Goal: Task Accomplishment & Management: Use online tool/utility

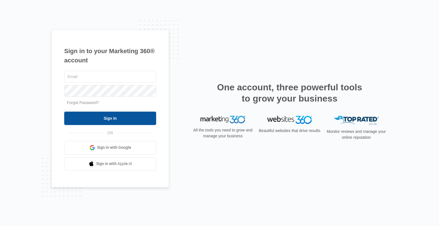
type input "[PERSON_NAME][EMAIL_ADDRESS][PERSON_NAME][DOMAIN_NAME]"
click at [117, 112] on input "Sign In" at bounding box center [110, 118] width 92 height 13
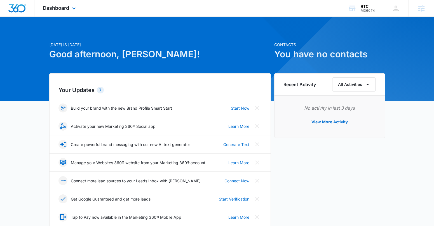
click at [62, 4] on div "Dashboard Apps Reputation Websites Forms CRM Email Social Shop Payments POS Con…" at bounding box center [59, 8] width 51 height 17
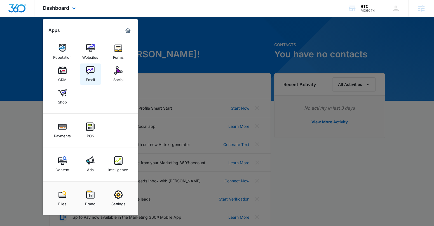
click at [93, 70] on img at bounding box center [90, 70] width 8 height 8
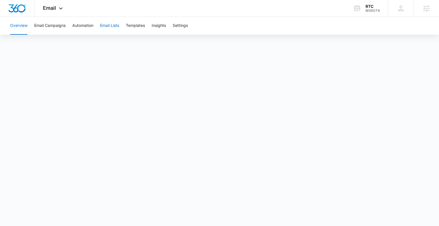
click at [113, 24] on button "Email Lists" at bounding box center [109, 26] width 19 height 18
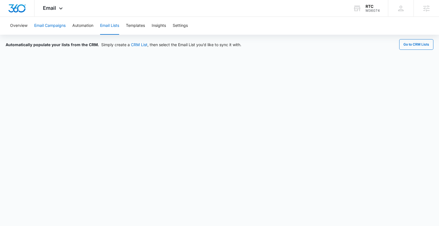
click at [51, 23] on button "Email Campaigns" at bounding box center [49, 26] width 31 height 18
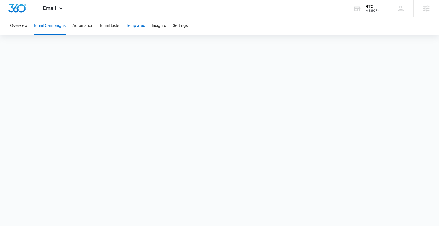
click at [132, 27] on button "Templates" at bounding box center [135, 26] width 19 height 18
click at [55, 29] on button "Email Campaigns" at bounding box center [49, 26] width 31 height 18
click at [371, 12] on div "M36074" at bounding box center [372, 11] width 14 height 4
